Goal: Transaction & Acquisition: Purchase product/service

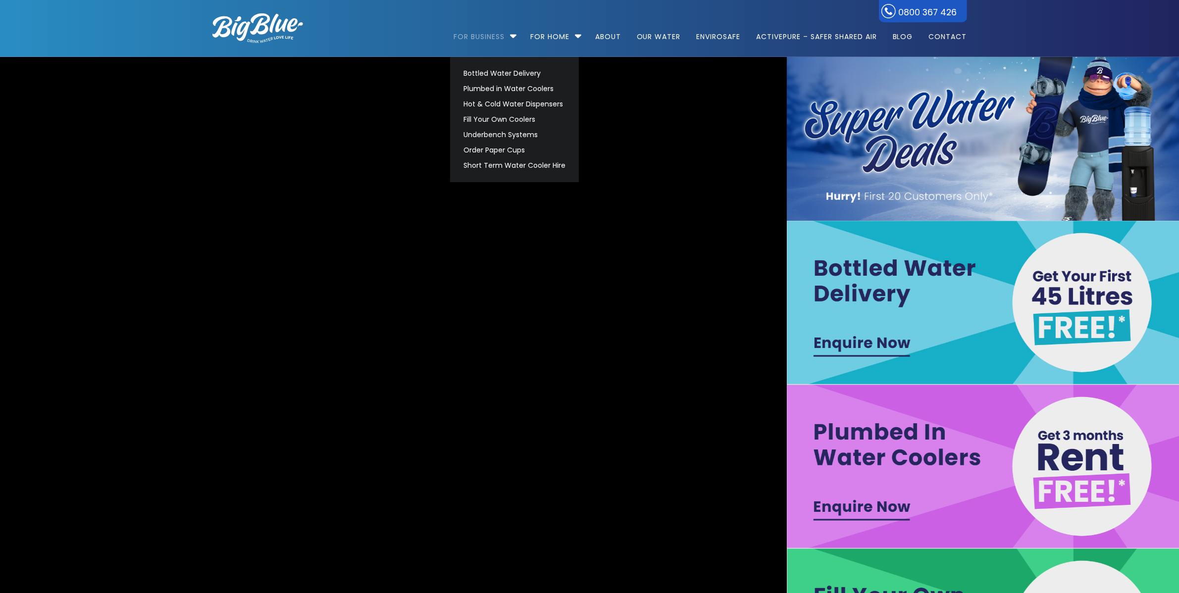
click at [479, 37] on link "For Business" at bounding box center [482, 32] width 58 height 64
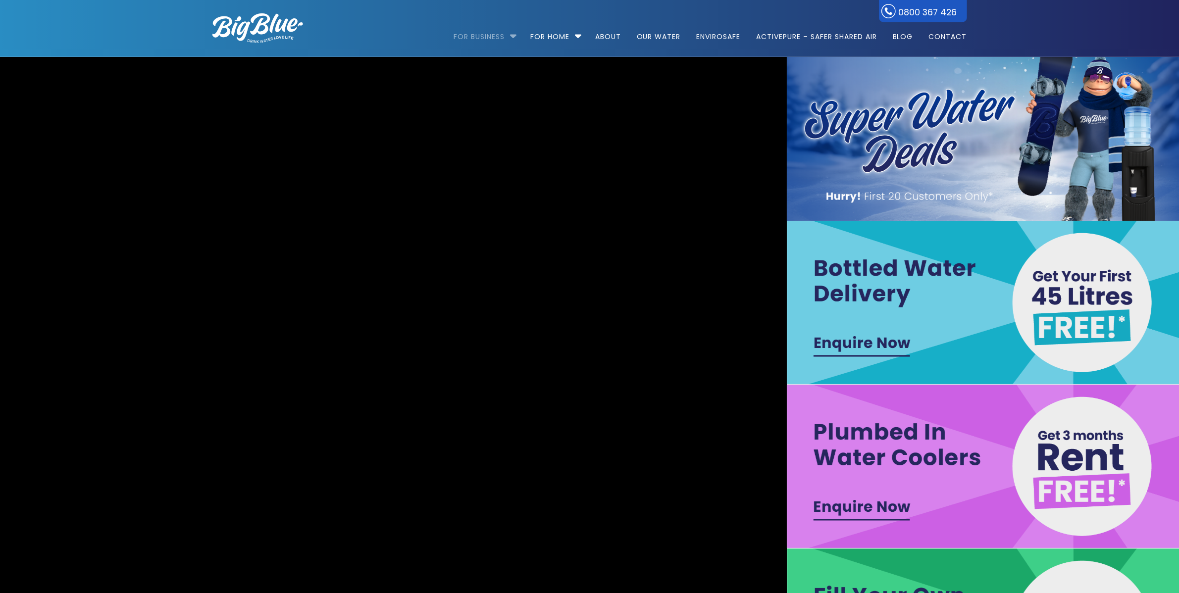
click at [485, 36] on link "For Business" at bounding box center [482, 32] width 58 height 64
click at [510, 35] on li "For Business Bottled Water Delivery Plumbed in Water Coolers Hot & Cold Water D…" at bounding box center [487, 32] width 68 height 56
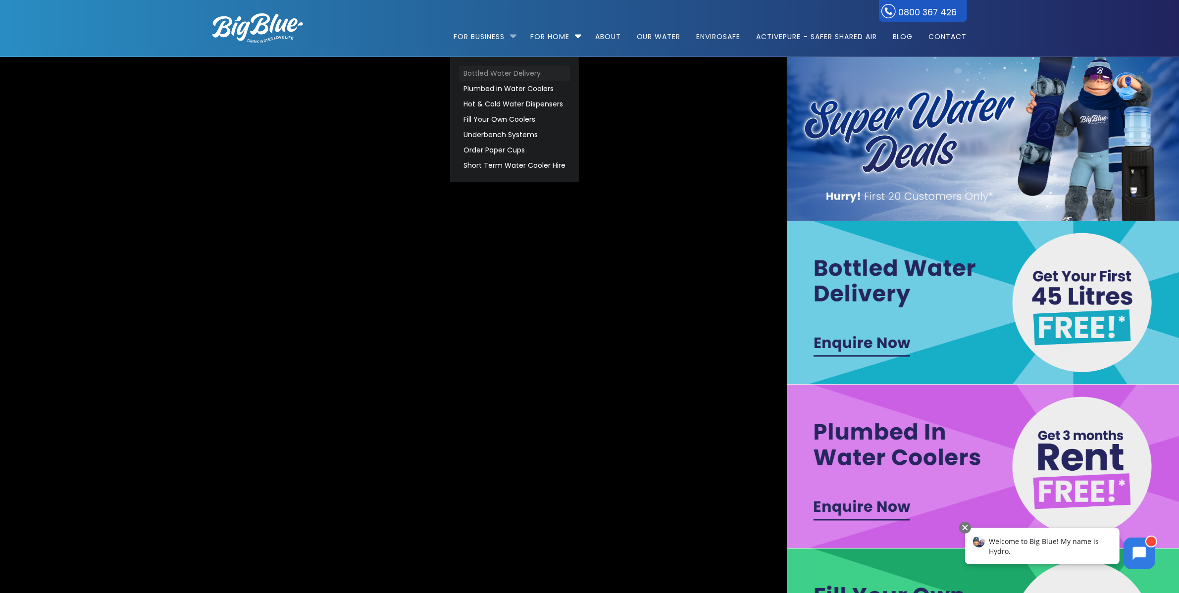
click at [503, 80] on link "Bottled Water Delivery" at bounding box center [514, 73] width 111 height 15
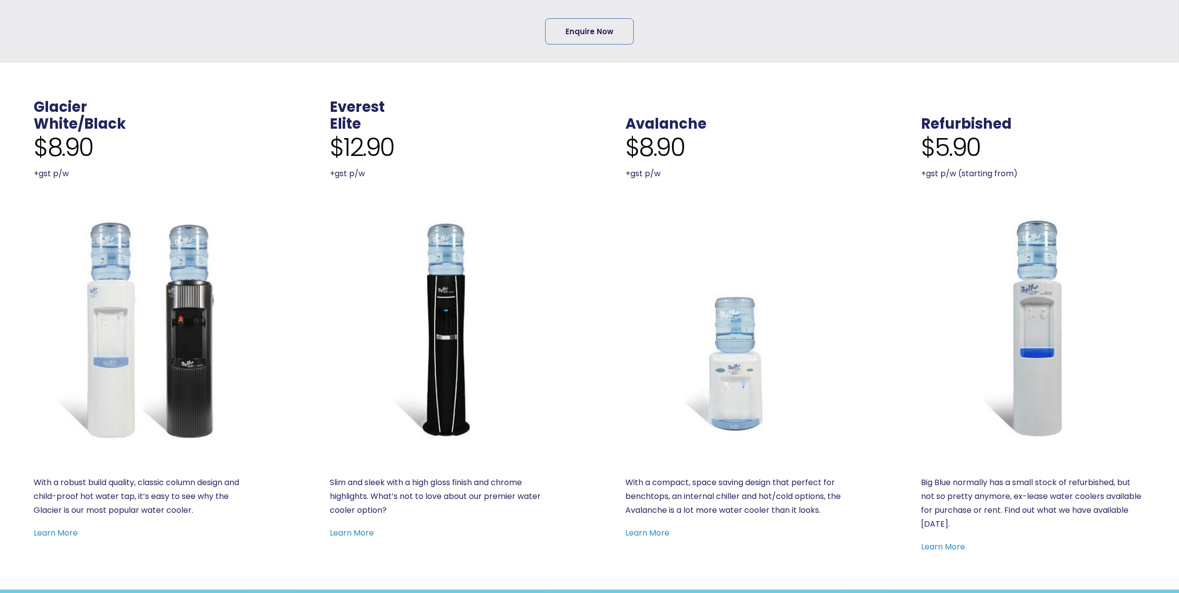
click at [184, 323] on img at bounding box center [146, 328] width 224 height 224
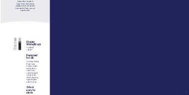
scroll to position [307, 0]
